Goal: Find specific page/section: Find specific page/section

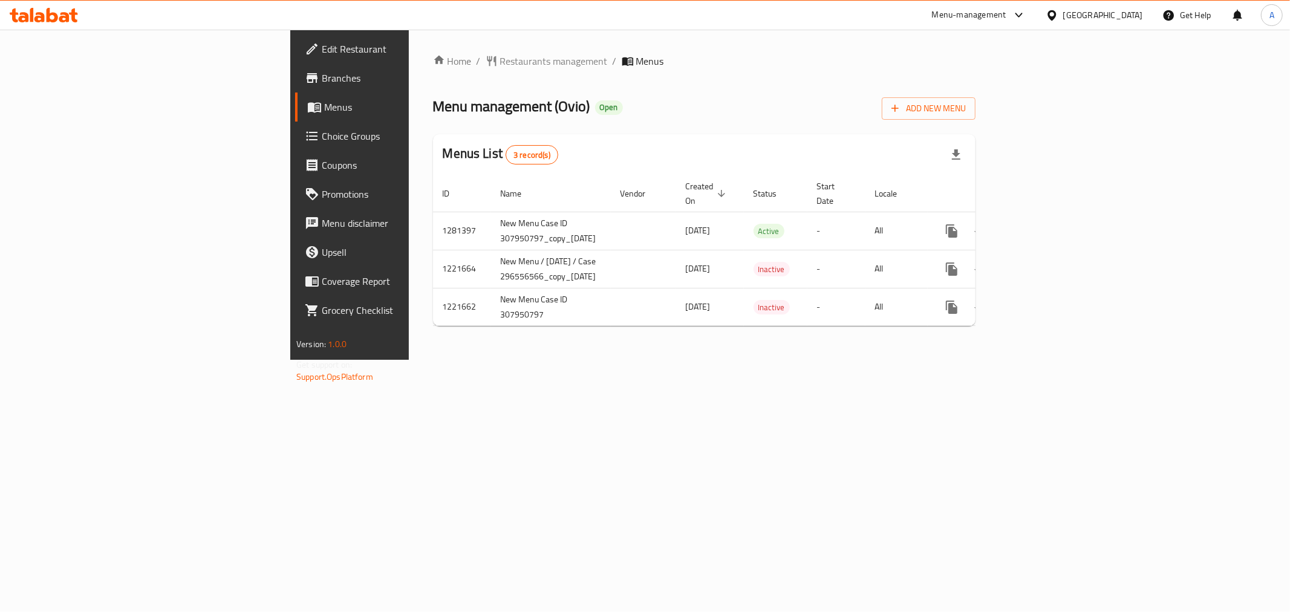
click at [433, 104] on span "Menu management ( Ovio )" at bounding box center [511, 106] width 157 height 27
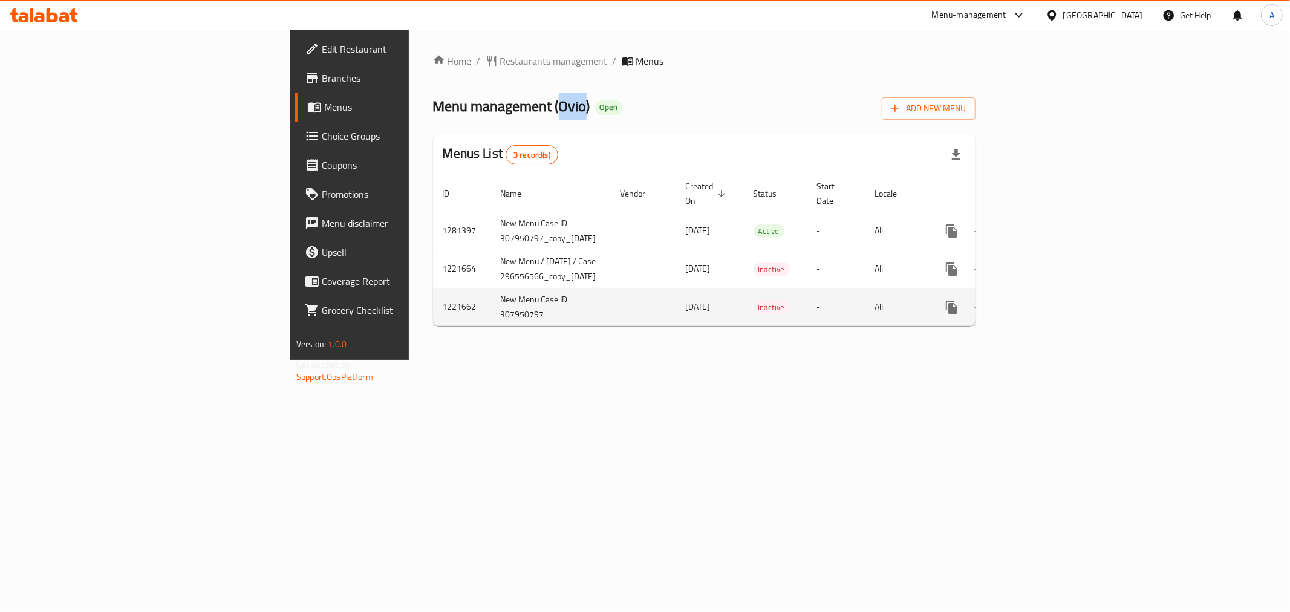
copy span "Ovio"
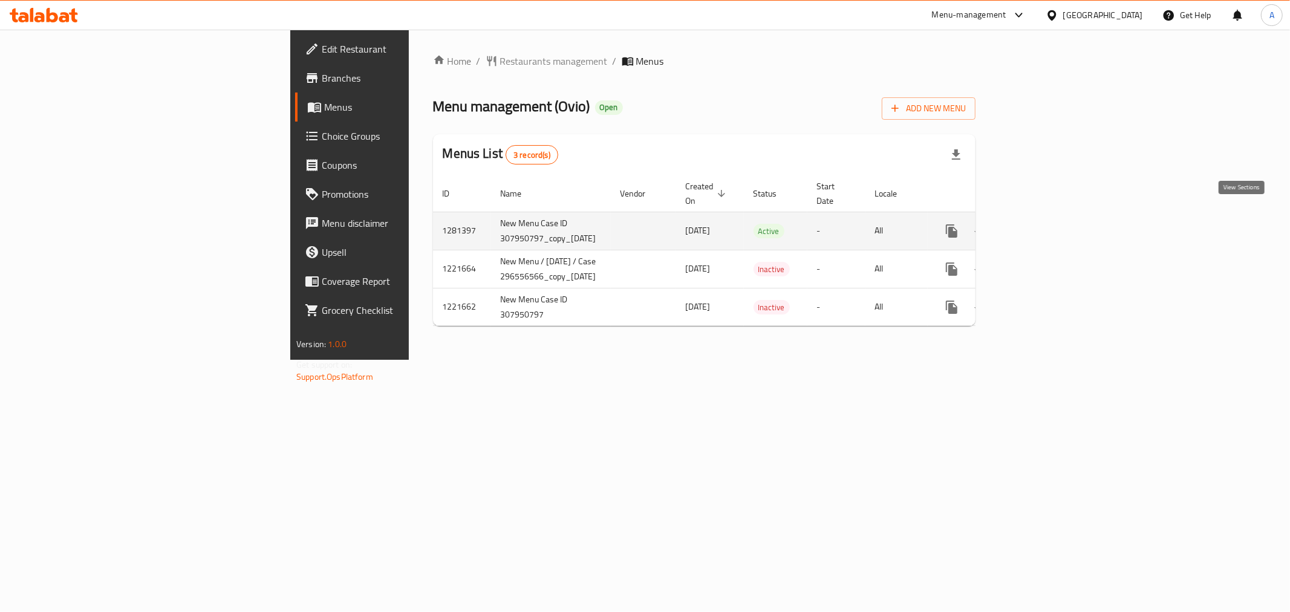
click at [1046, 224] on icon "enhanced table" at bounding box center [1039, 231] width 15 height 15
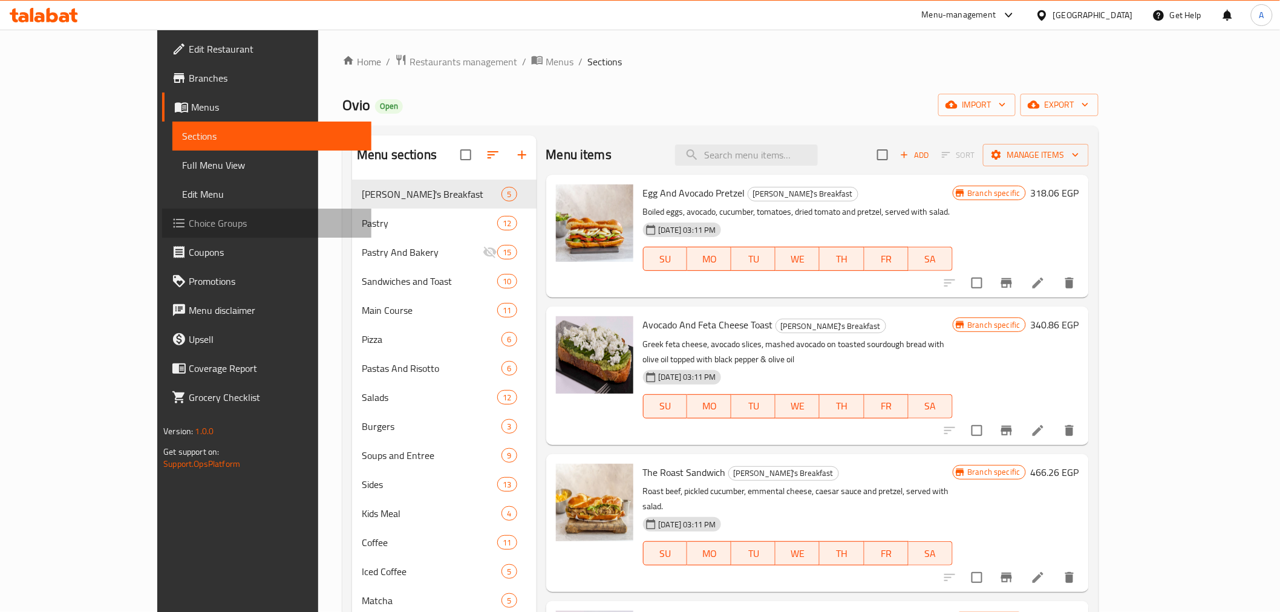
click at [189, 221] on span "Choice Groups" at bounding box center [275, 223] width 172 height 15
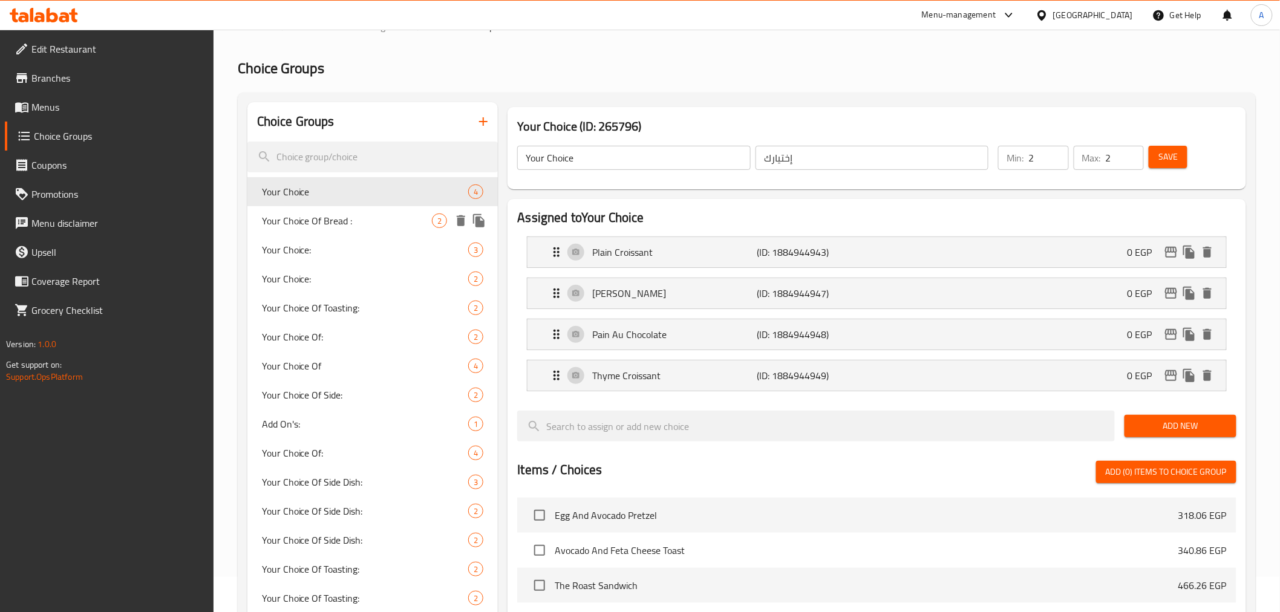
scroll to position [201, 0]
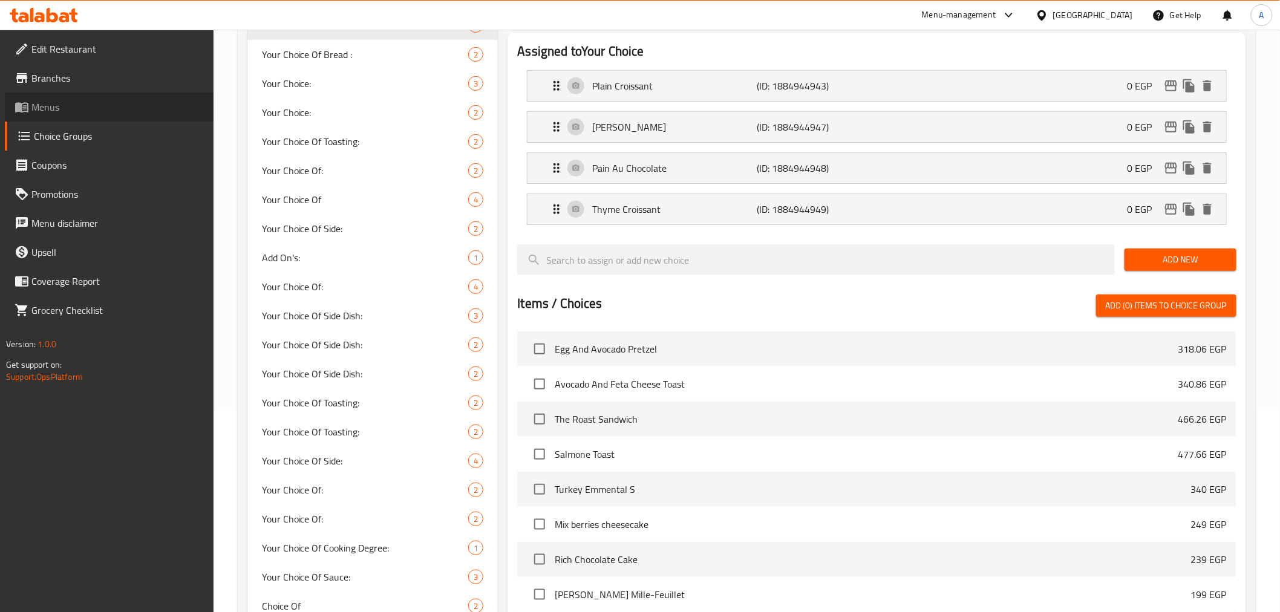
click at [54, 113] on span "Menus" at bounding box center [117, 107] width 172 height 15
